Goal: Find contact information

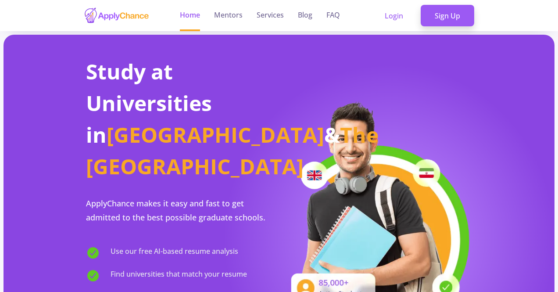
click at [302, 116] on img at bounding box center [375, 216] width 193 height 235
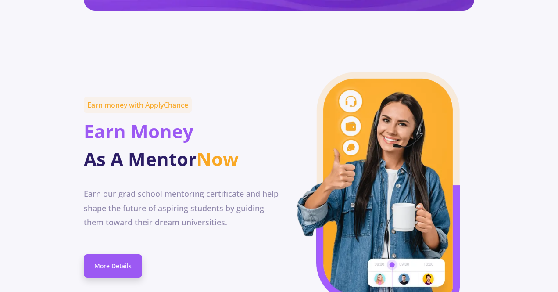
scroll to position [4320, 0]
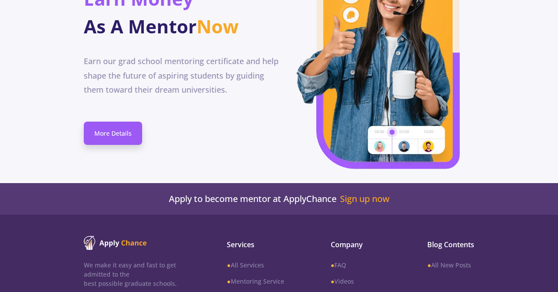
scroll to position [4320, 0]
